Goal: Transaction & Acquisition: Obtain resource

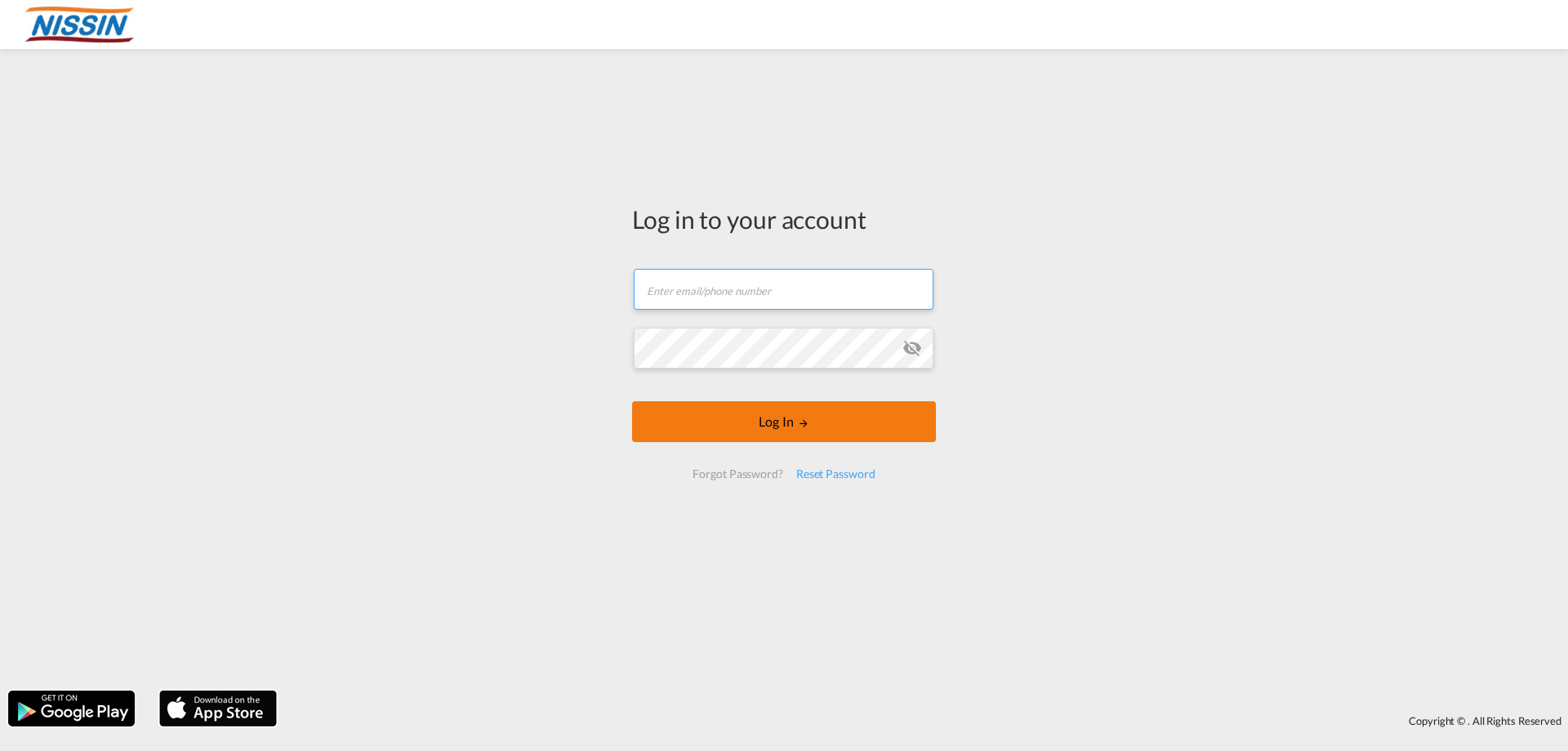
type input "[EMAIL_ADDRESS][DOMAIN_NAME]"
click at [790, 421] on button "Log In" at bounding box center [784, 421] width 304 height 41
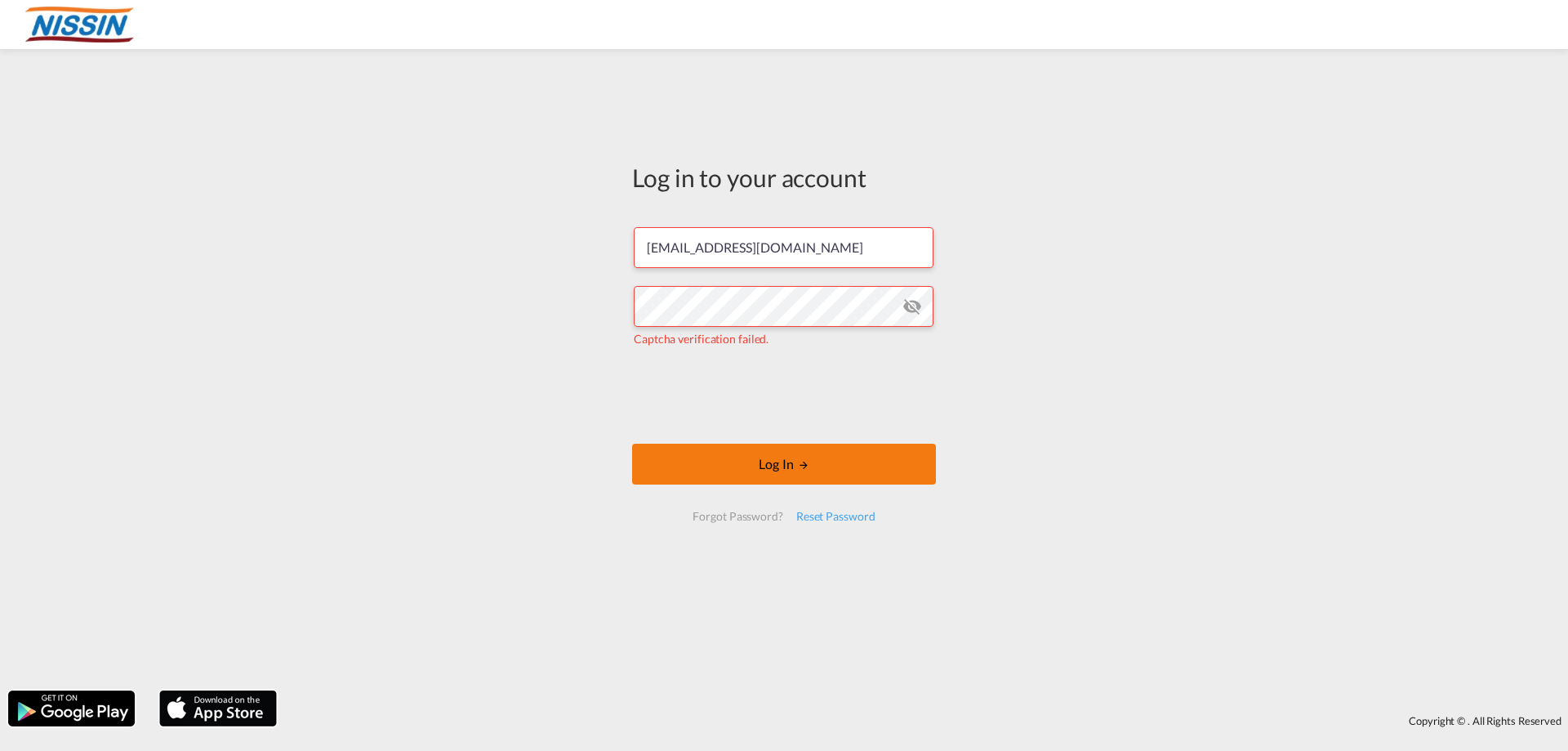
click at [718, 456] on button "Log In" at bounding box center [784, 463] width 304 height 41
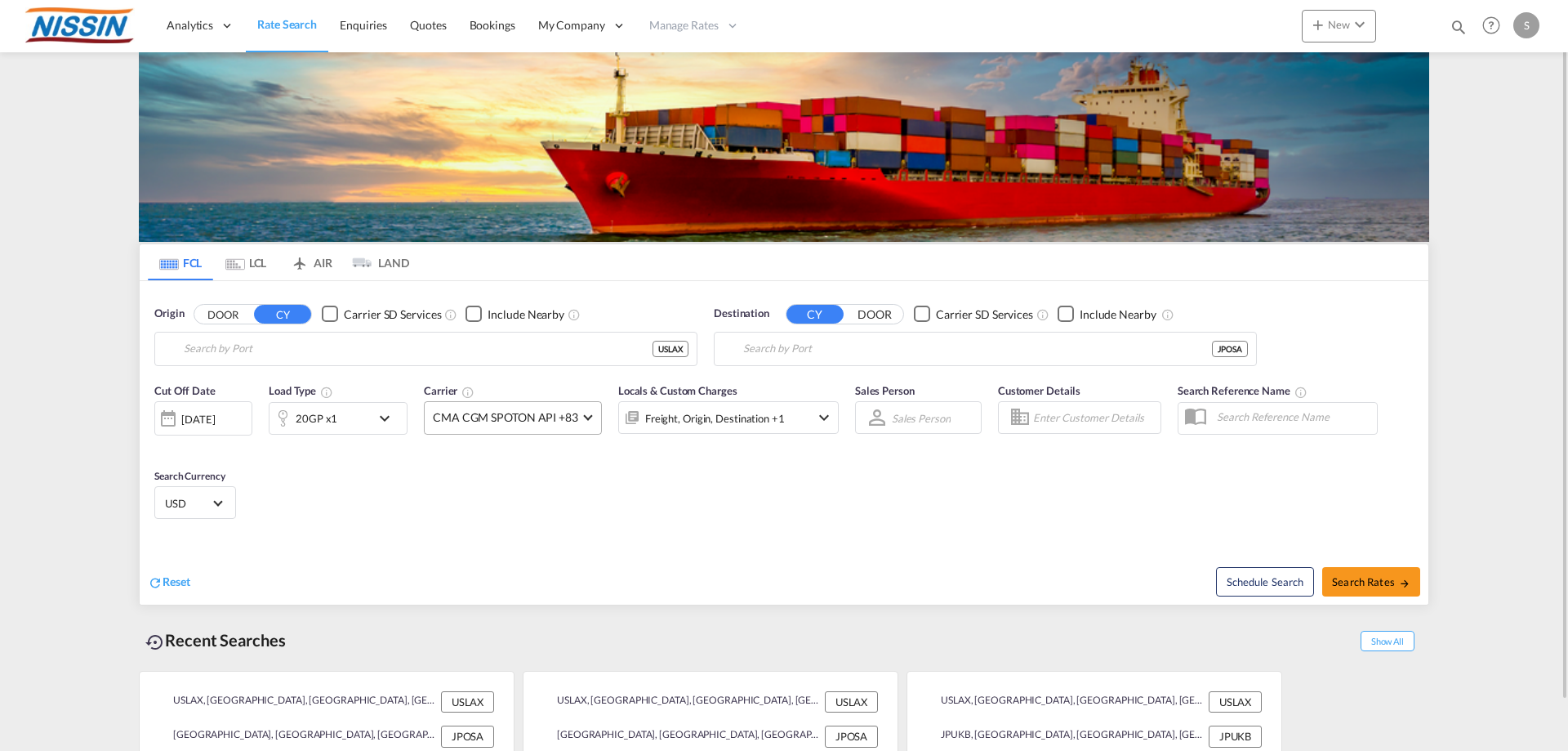
type input "[GEOGRAPHIC_DATA], [GEOGRAPHIC_DATA], USLAX"
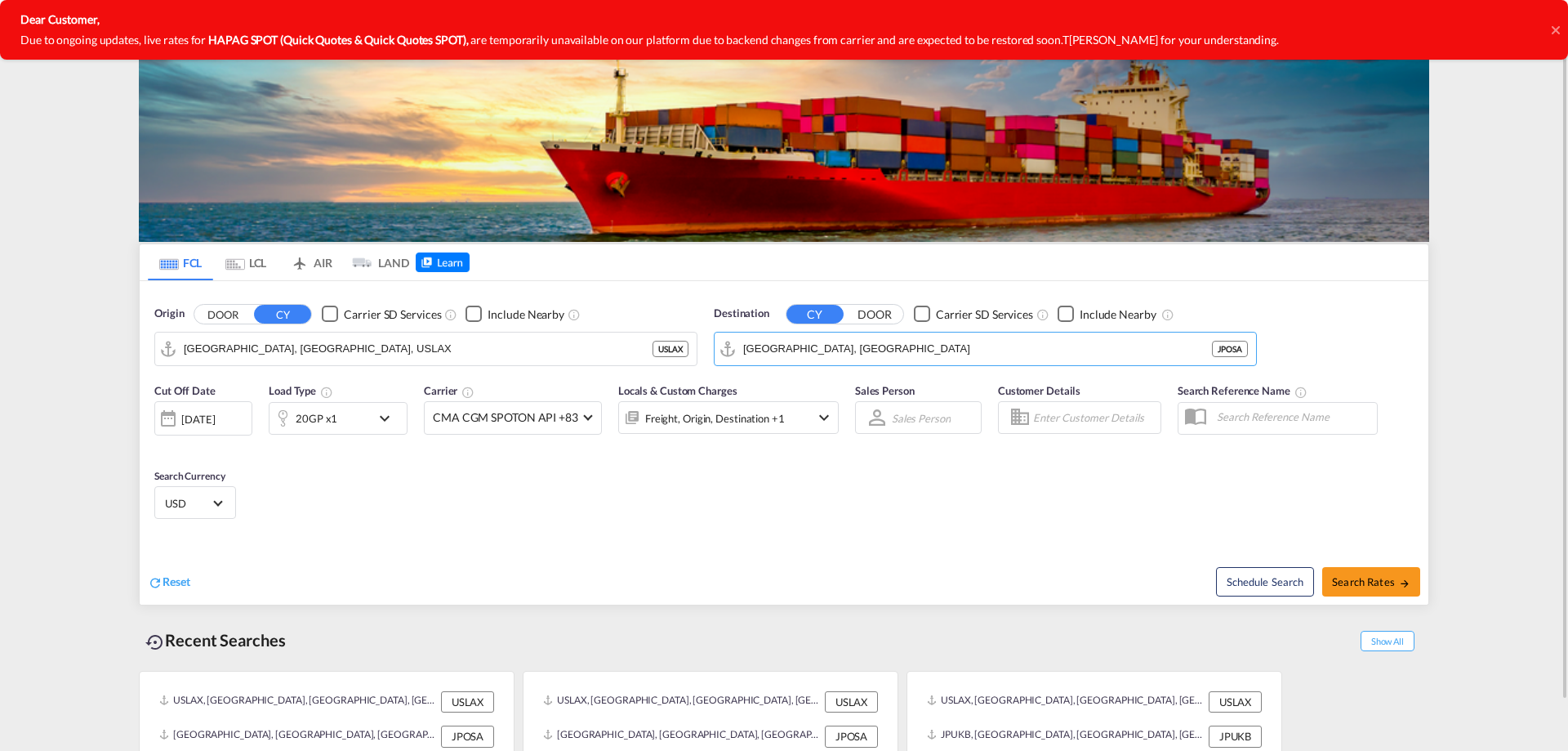
drag, startPoint x: 823, startPoint y: 352, endPoint x: 607, endPoint y: 324, distance: 217.8
click at [607, 324] on div "Origin DOOR CY Carrier SD Services Include Nearby [GEOGRAPHIC_DATA], [GEOGRAPHI…" at bounding box center [784, 328] width 1289 height 93
click at [866, 350] on input "[GEOGRAPHIC_DATA], [GEOGRAPHIC_DATA]" at bounding box center [996, 348] width 505 height 24
drag, startPoint x: 864, startPoint y: 351, endPoint x: 630, endPoint y: 334, distance: 234.6
click at [631, 336] on div "Origin DOOR CY Carrier SD Services Include Nearby [GEOGRAPHIC_DATA], [GEOGRAPHI…" at bounding box center [784, 328] width 1289 height 93
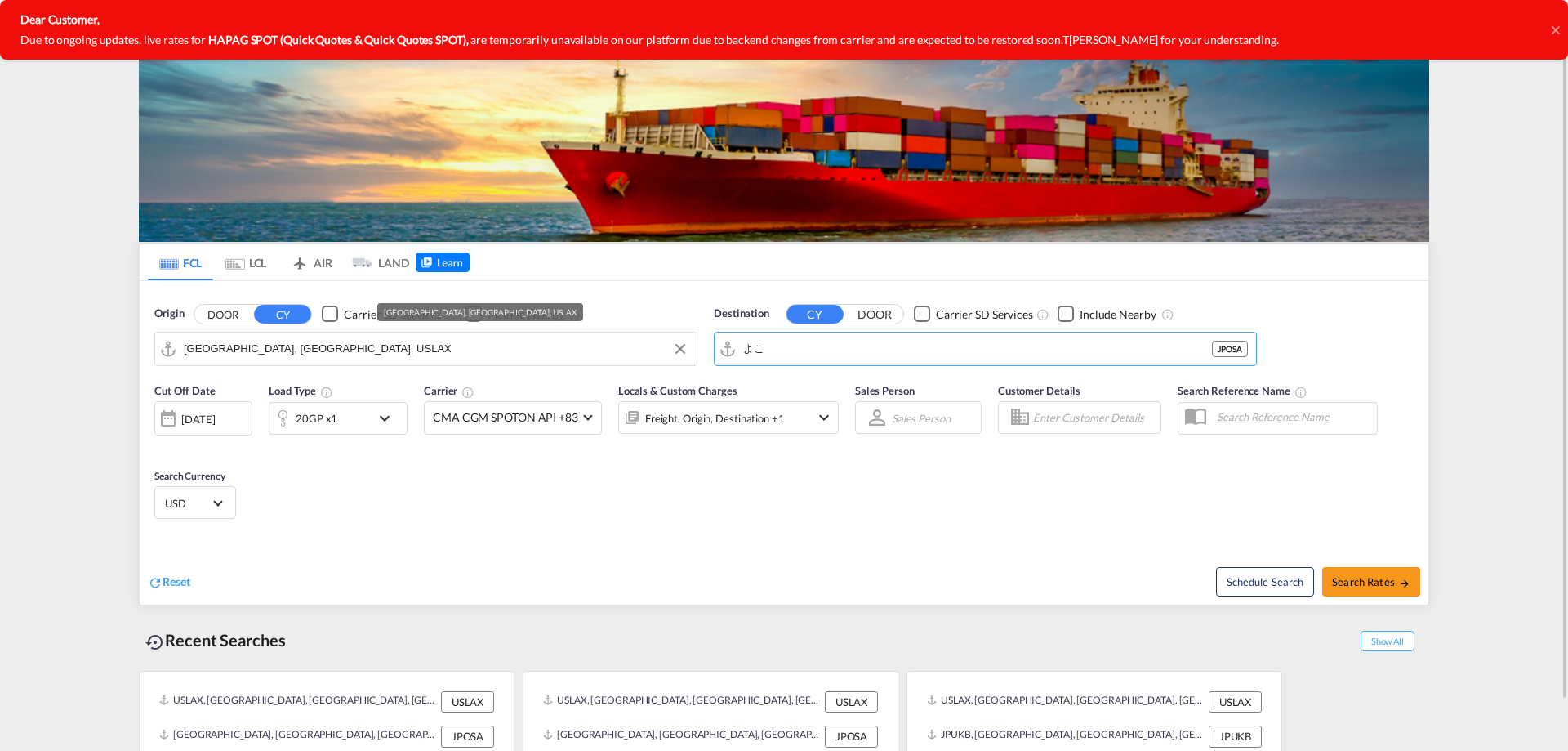
type input "よ"
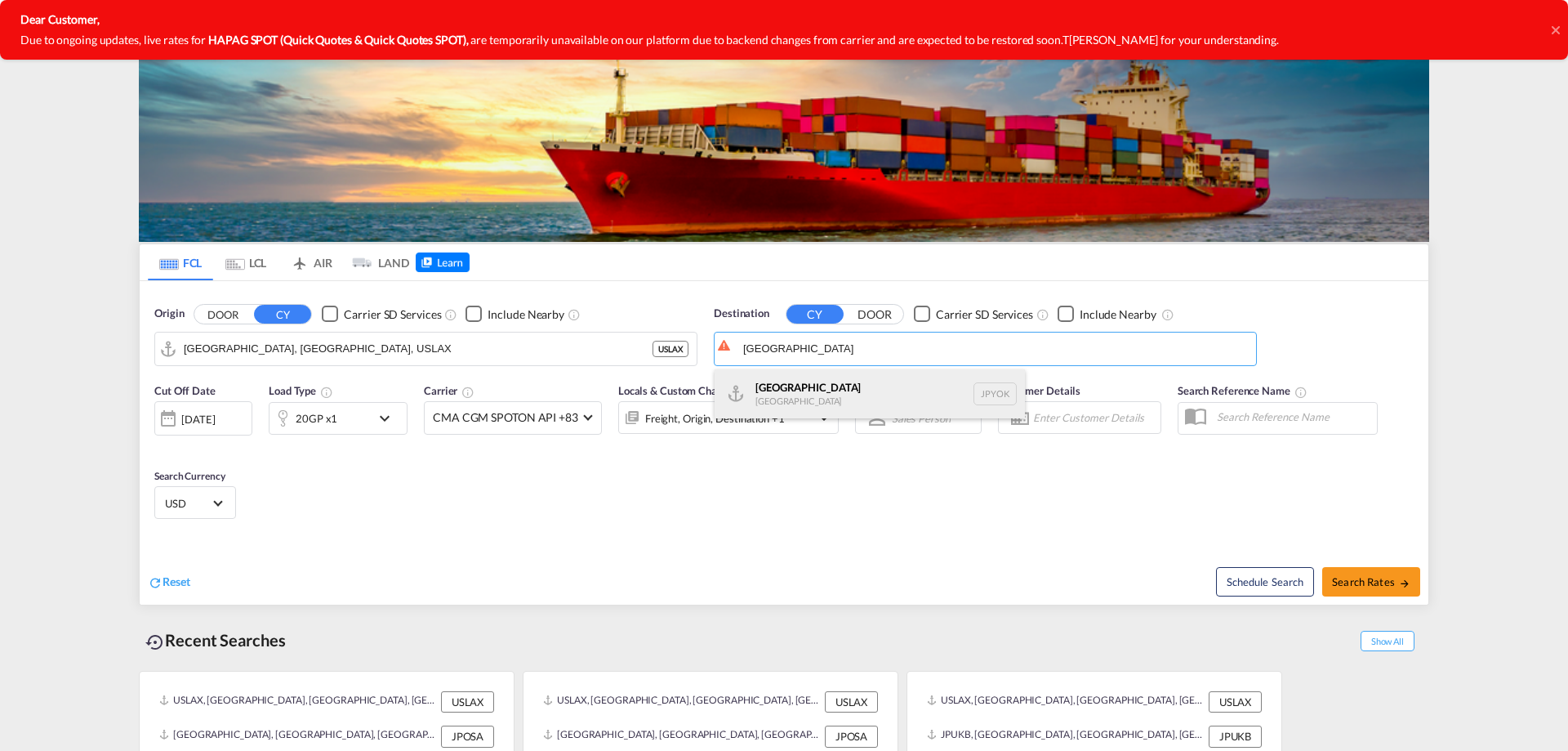
click at [861, 396] on div "Yokohama [GEOGRAPHIC_DATA] JPYOK" at bounding box center [869, 393] width 310 height 49
type input "[GEOGRAPHIC_DATA], JPYOK"
click at [1373, 588] on button "Search Rates" at bounding box center [1371, 581] width 98 height 29
type input "USLAX to JPYOK / [DATE]"
